Goal: Task Accomplishment & Management: Manage account settings

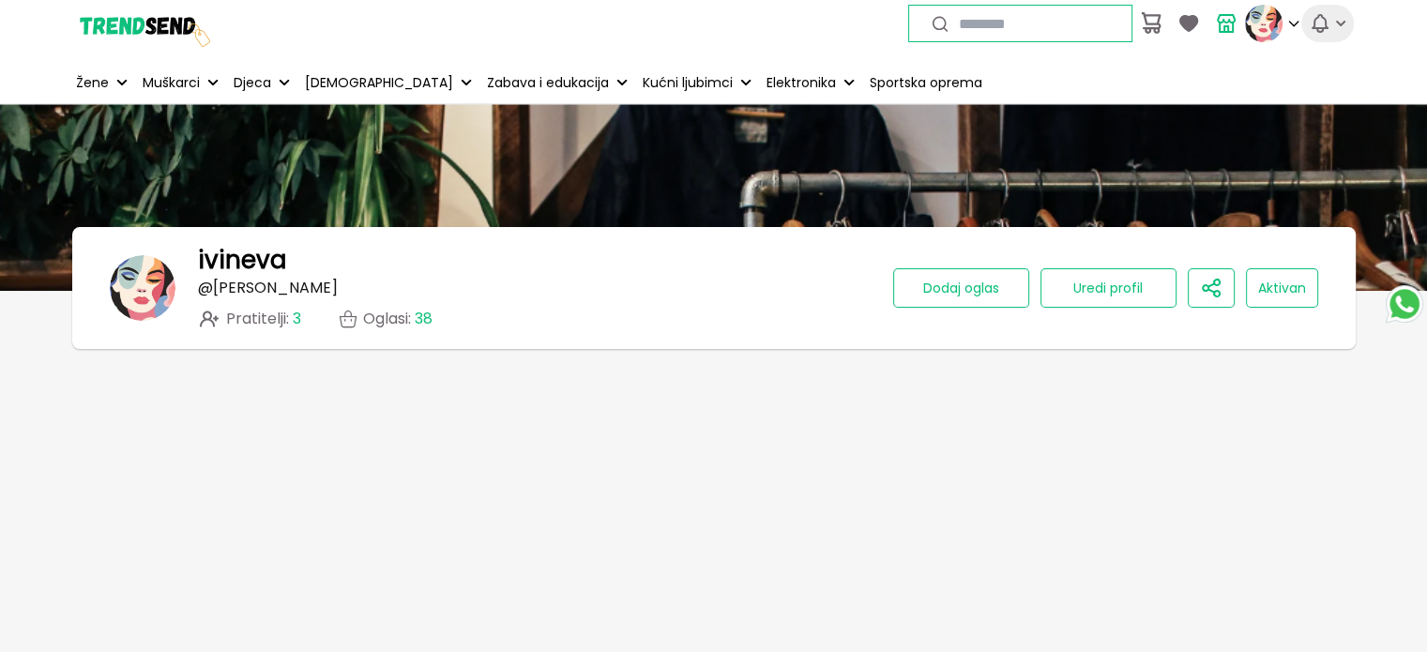
click at [1325, 28] on icon "button" at bounding box center [1319, 23] width 15 height 17
